Goal: Information Seeking & Learning: Compare options

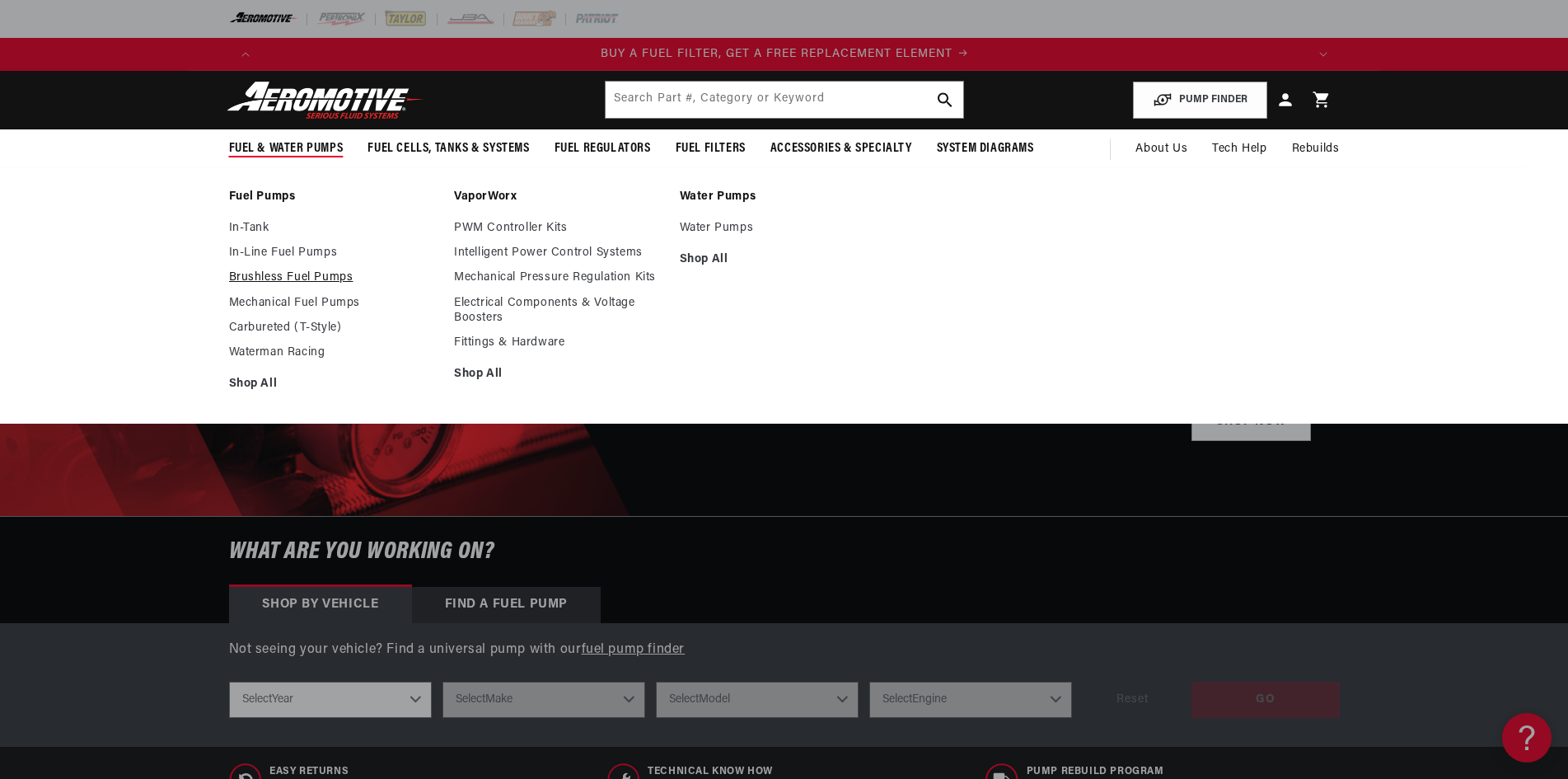
scroll to position [0, 1044]
click at [276, 255] on link "In-Line Fuel Pumps" at bounding box center [334, 253] width 210 height 15
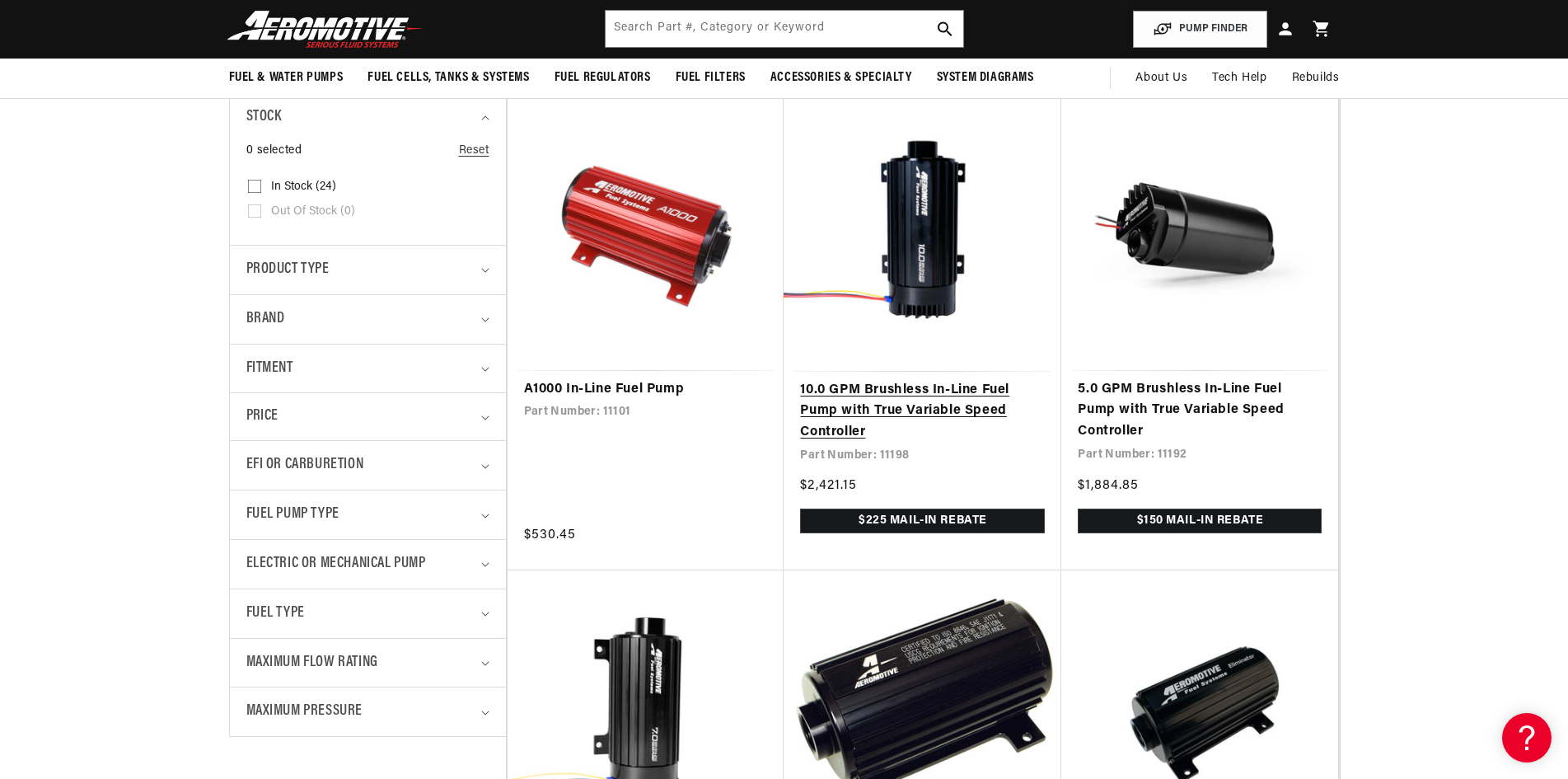
click at [906, 394] on link "10.0 GPM Brushless In-Line Fuel Pump with True Variable Speed Controller" at bounding box center [922, 411] width 245 height 64
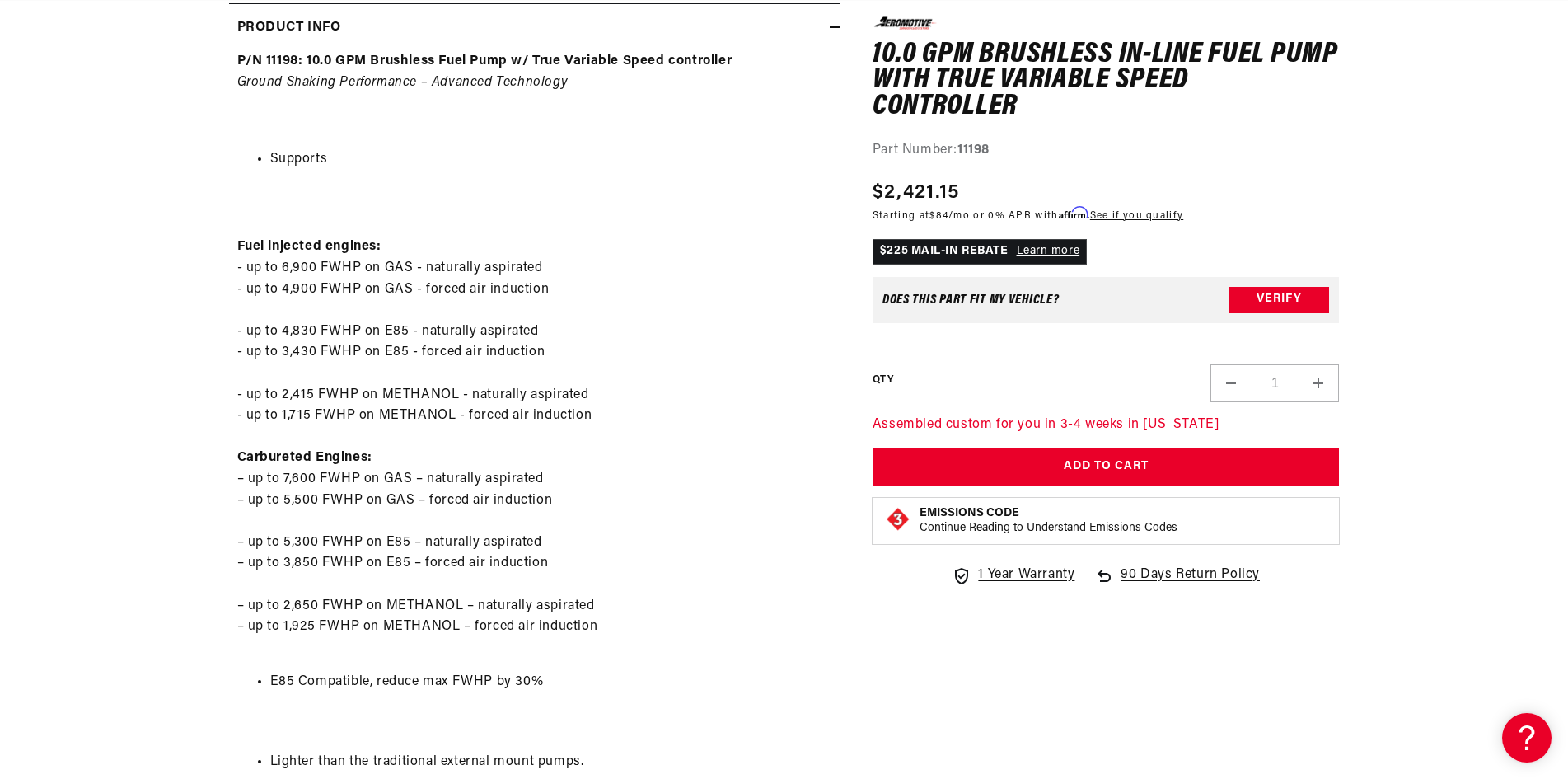
scroll to position [0, 3134]
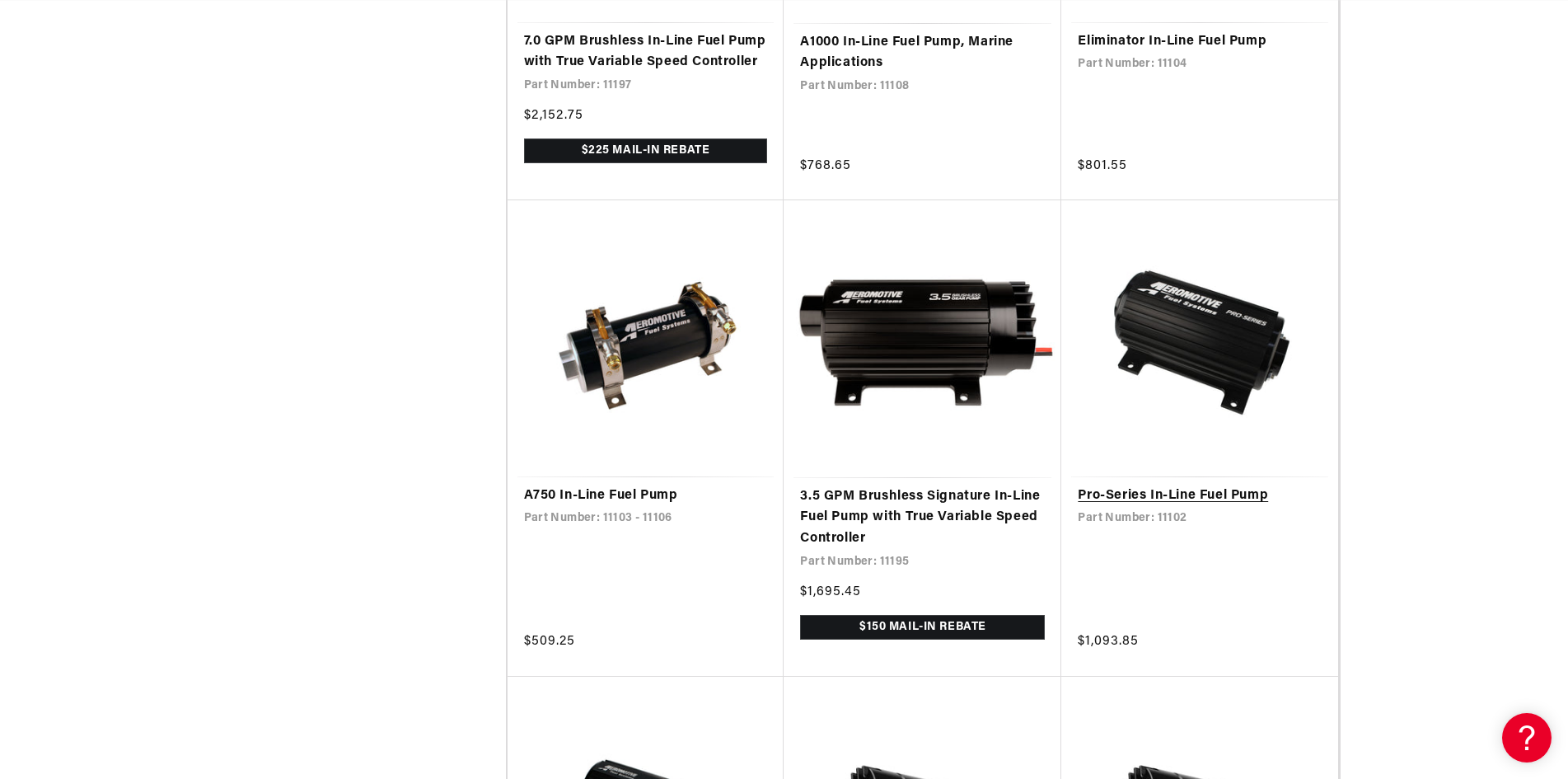
scroll to position [0, 3134]
click at [1112, 507] on link "Pro-Series In-Line Fuel Pump" at bounding box center [1199, 496] width 244 height 21
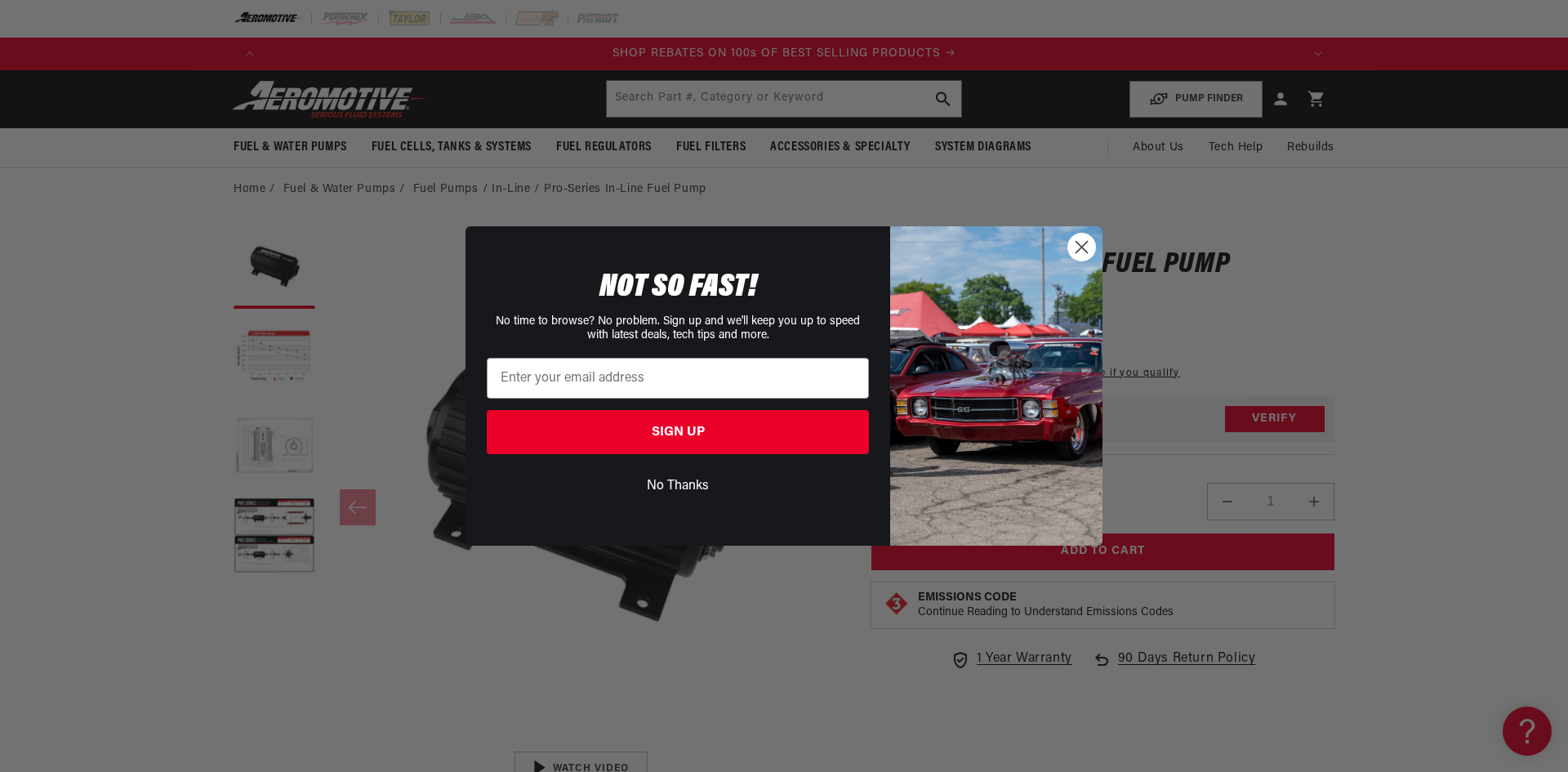
click at [1534, 241] on div "Close dialog NOT SO FAST! No time to browse? No problem. Sign up and we'll keep…" at bounding box center [784, 386] width 1568 height 772
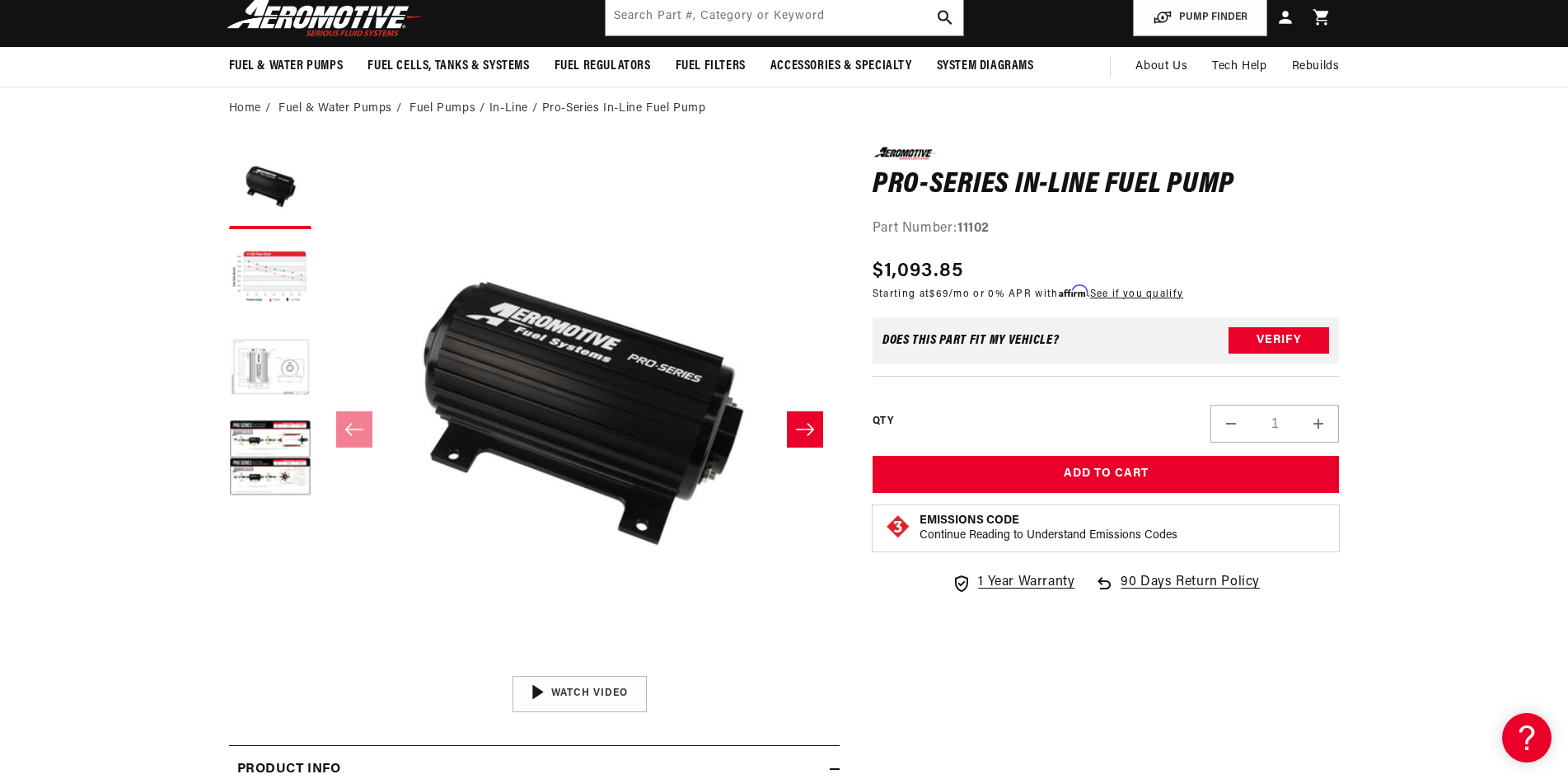
scroll to position [0, 2976]
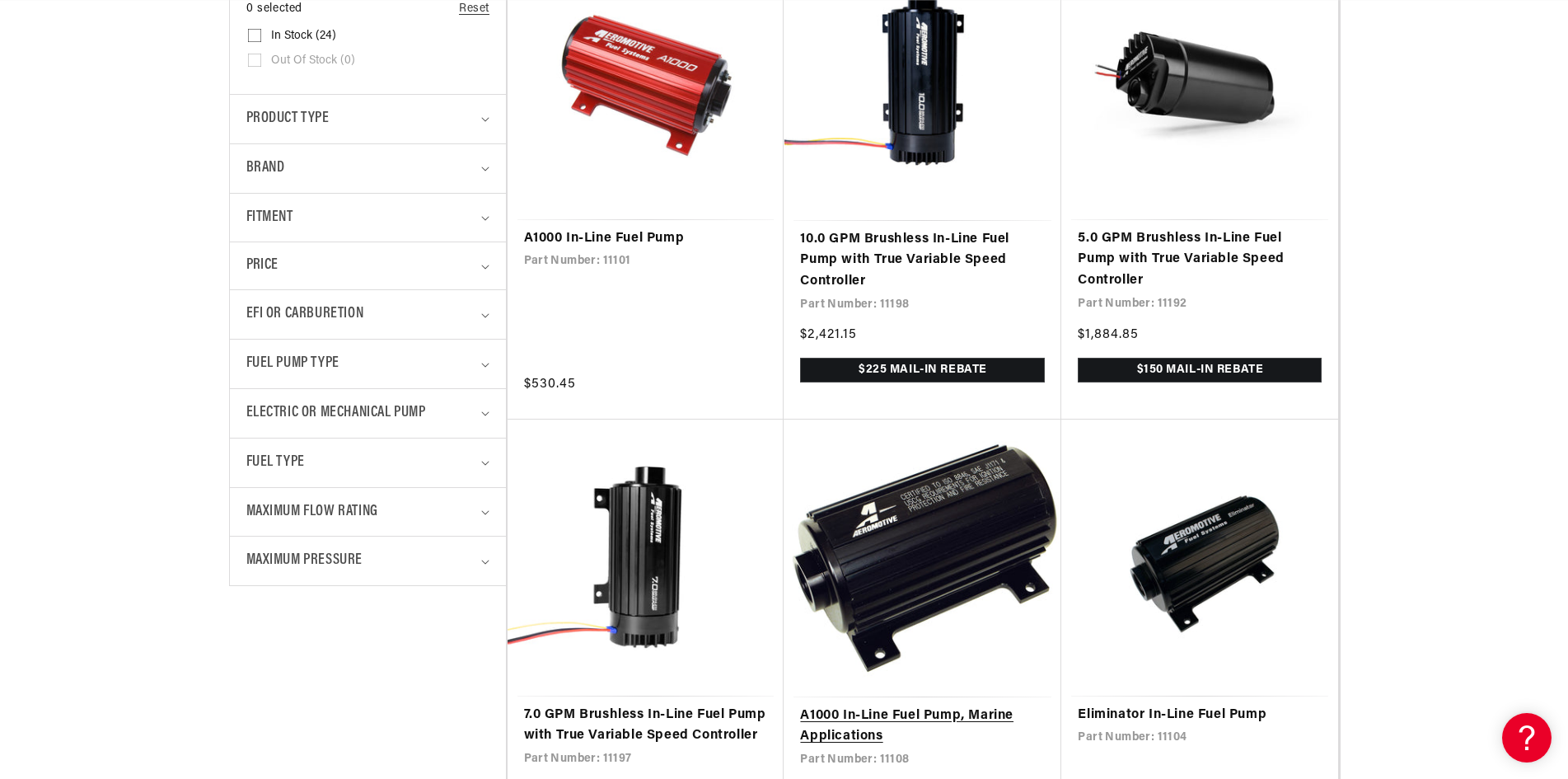
scroll to position [659, 0]
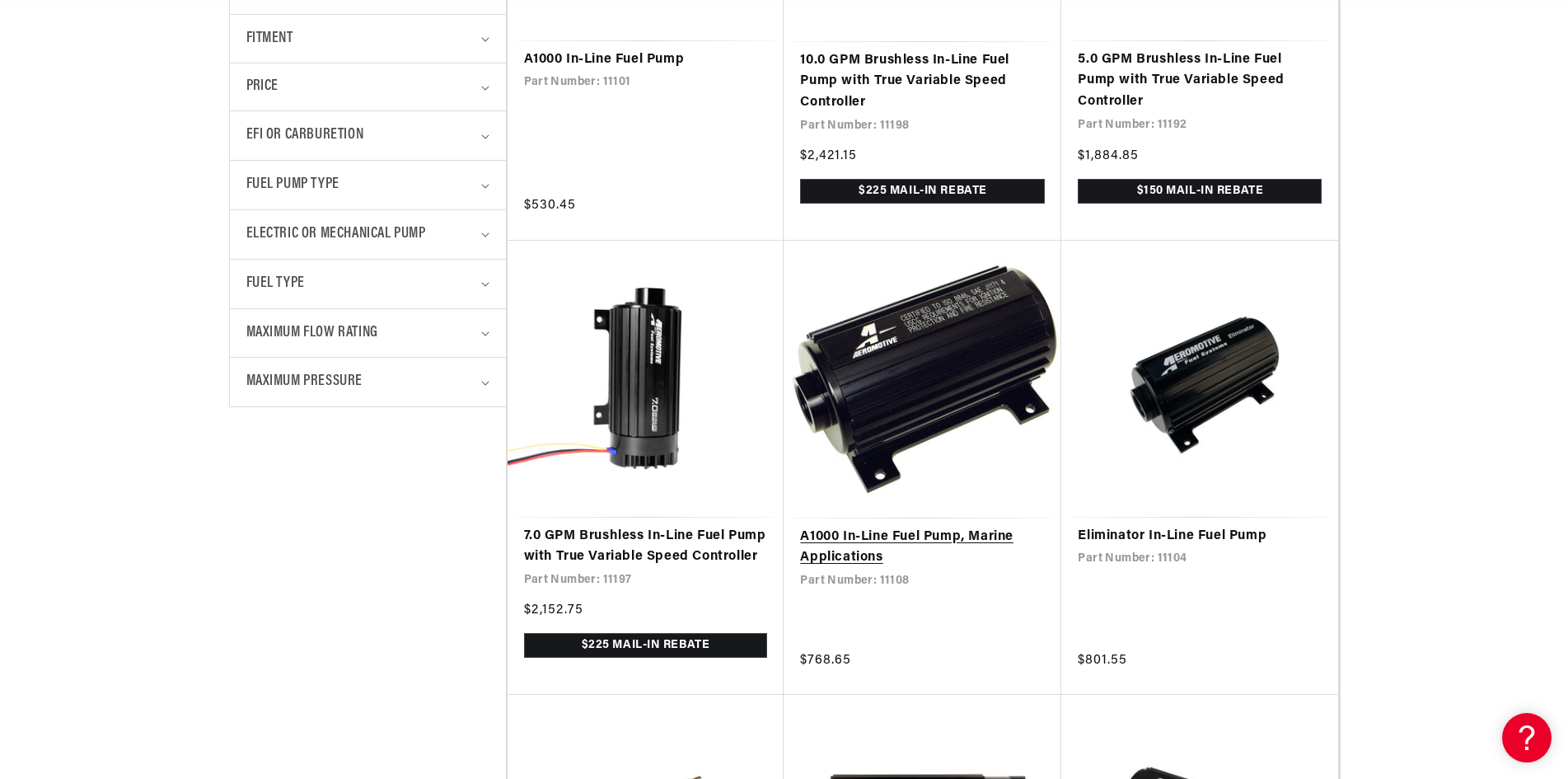
click at [873, 549] on link "A1000 In-Line Fuel Pump, Marine Applications" at bounding box center [922, 547] width 245 height 42
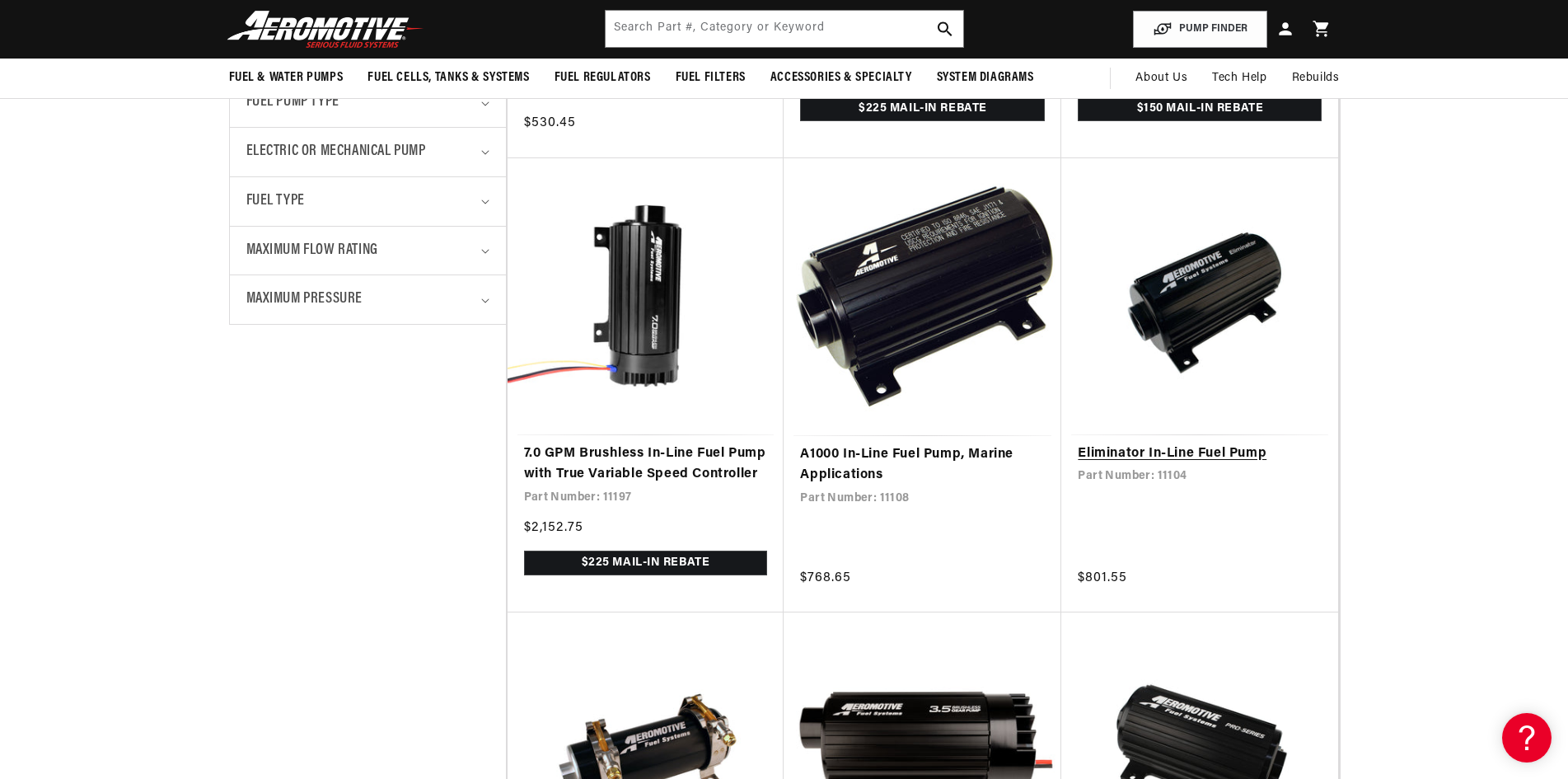
scroll to position [0, 0]
click at [1226, 451] on link "Eliminator In-Line Fuel Pump" at bounding box center [1199, 454] width 244 height 21
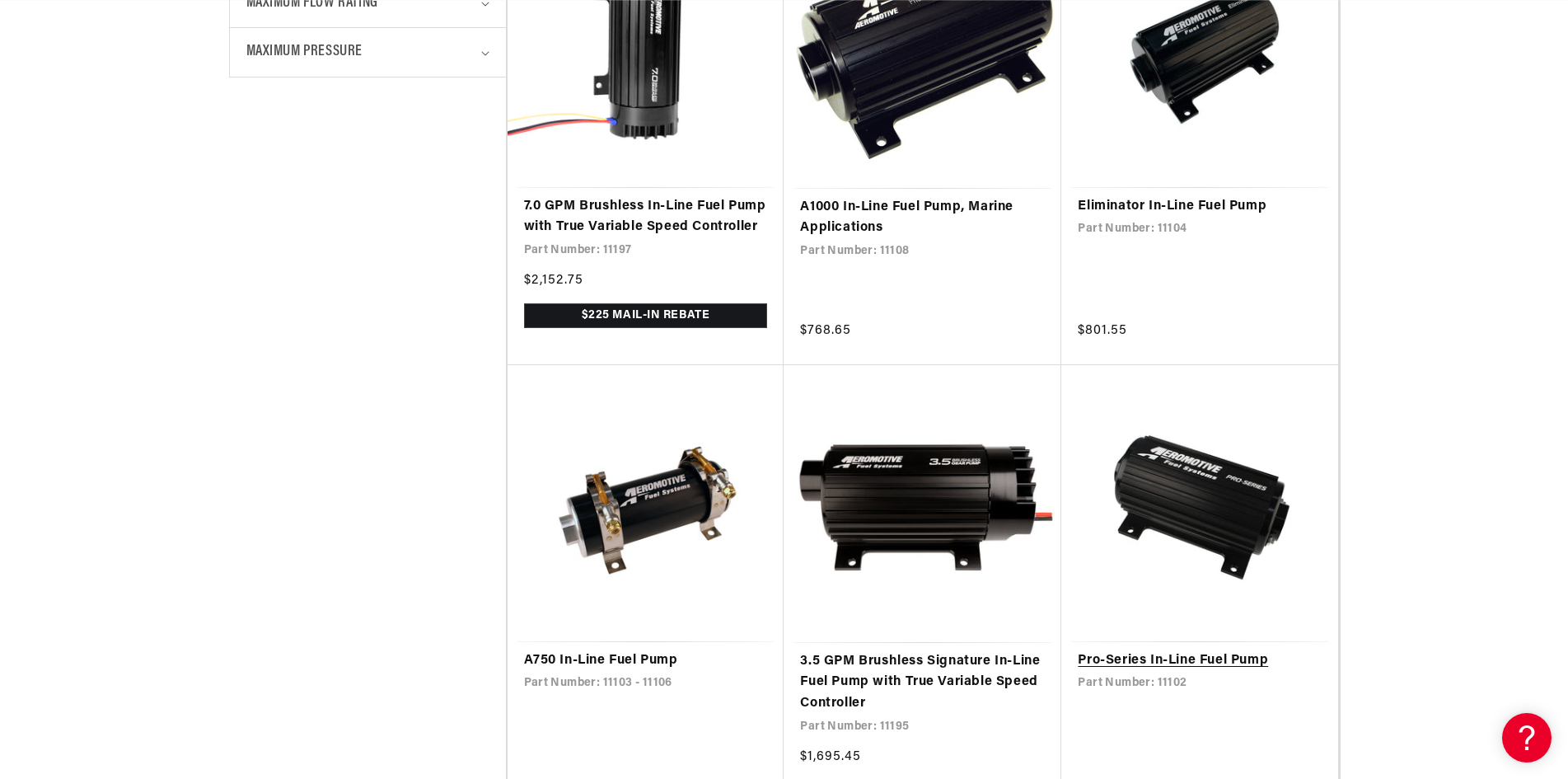
scroll to position [1154, 0]
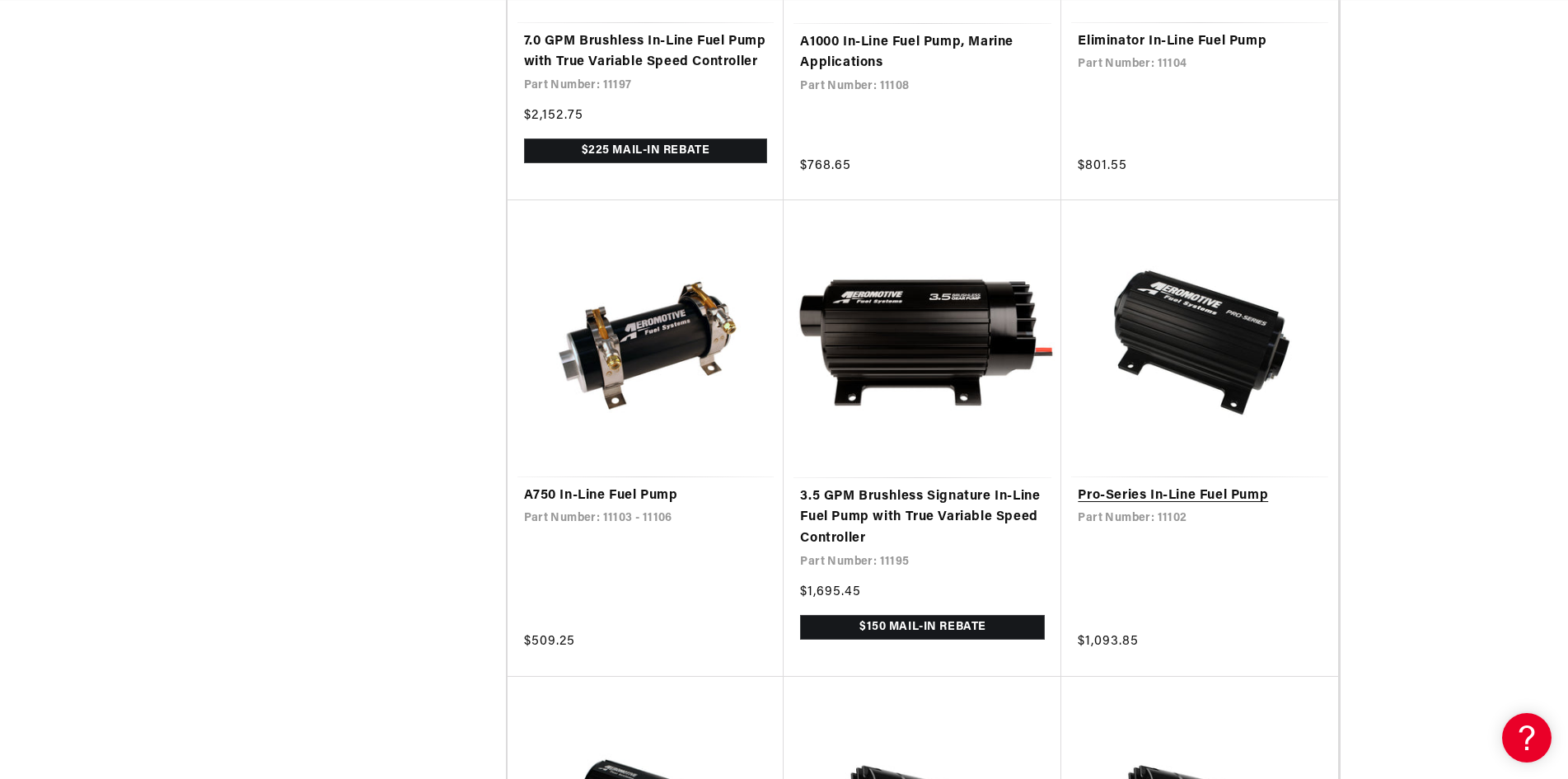
click at [1184, 507] on link "Pro-Series In-Line Fuel Pump" at bounding box center [1199, 496] width 244 height 21
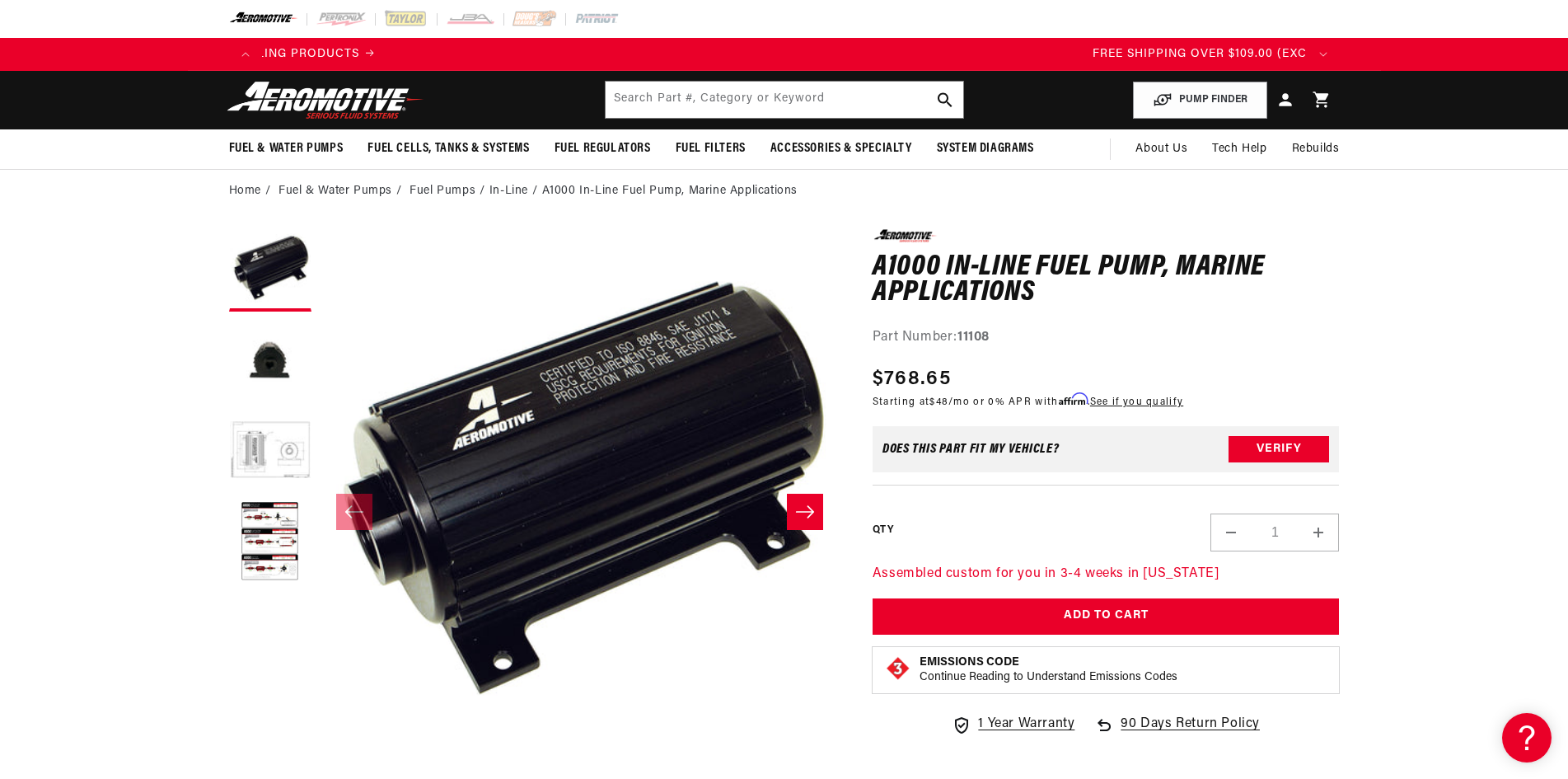
scroll to position [0, 2976]
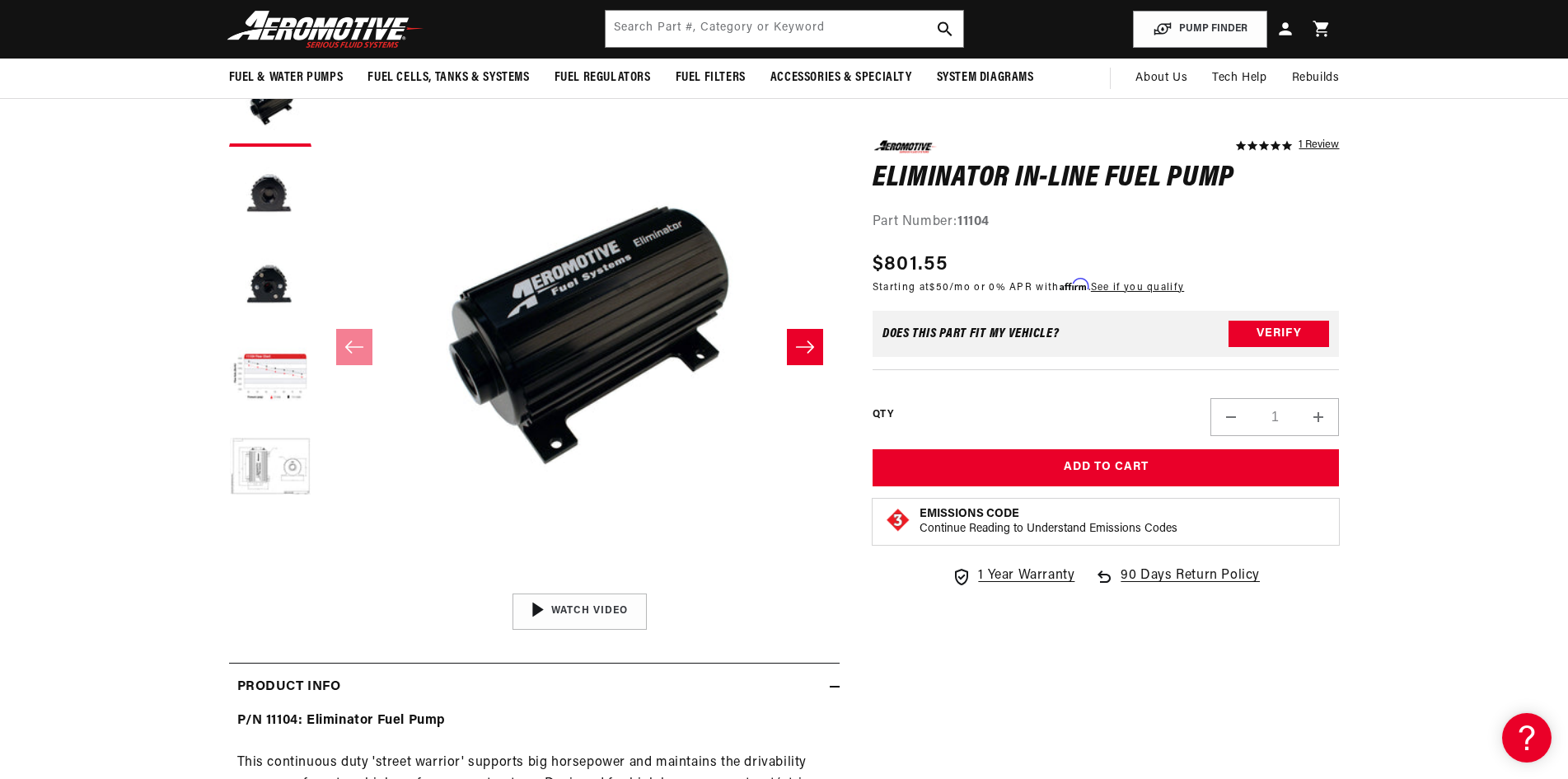
scroll to position [0, 1044]
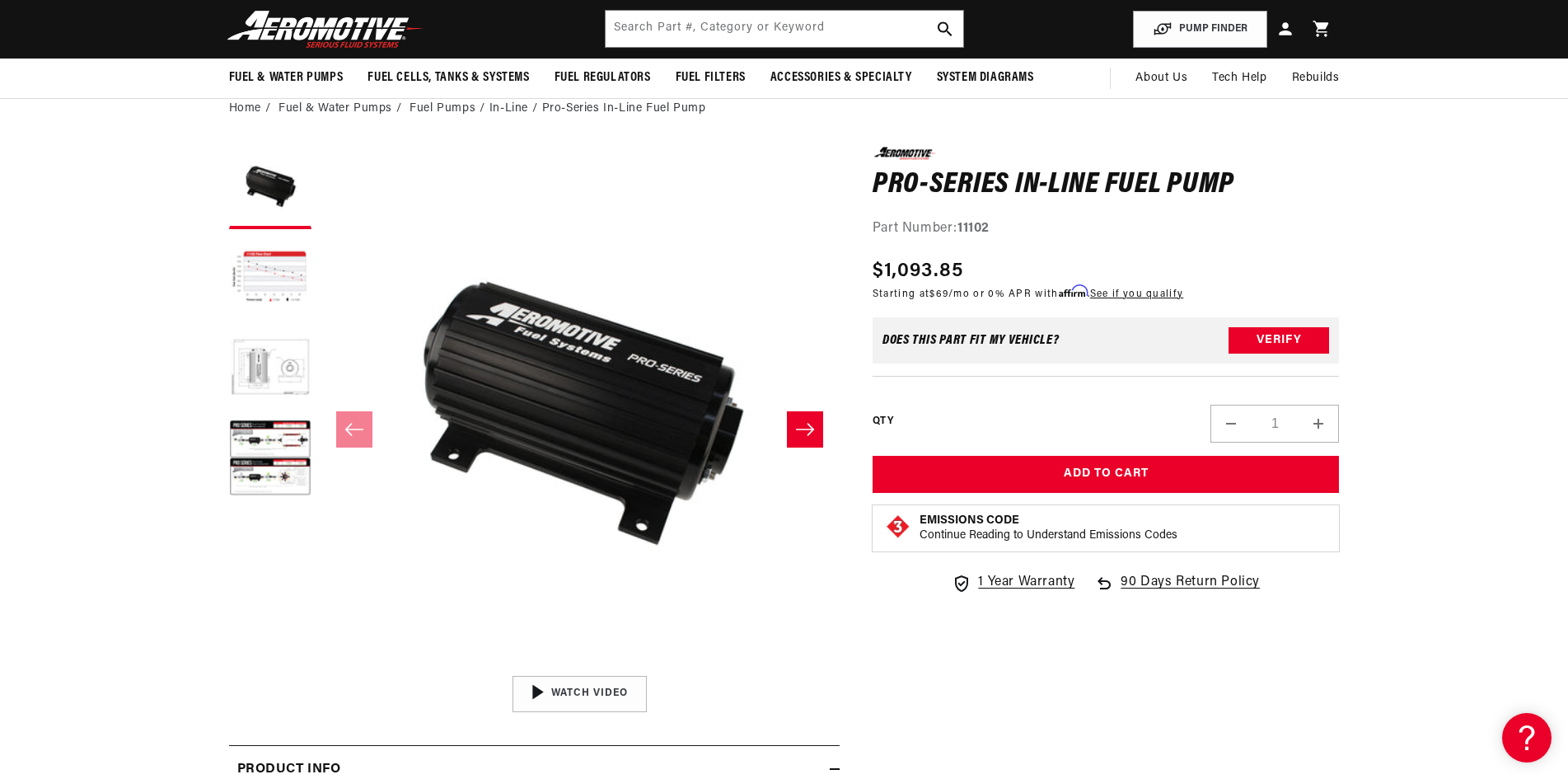
scroll to position [0, 2089]
